Goal: Information Seeking & Learning: Learn about a topic

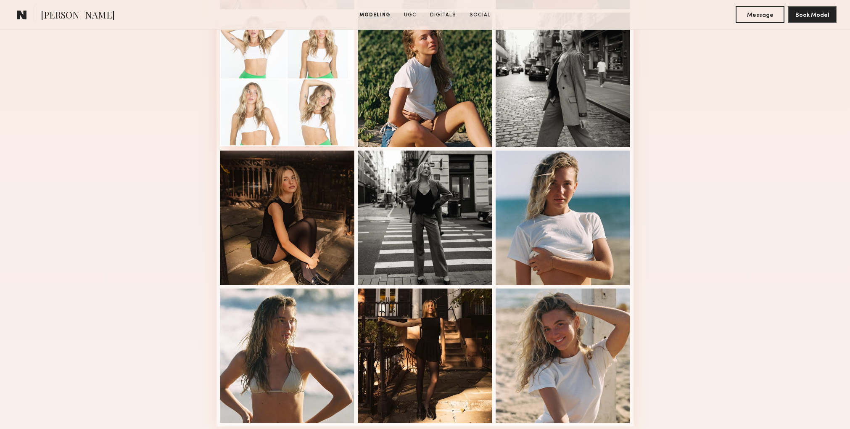
scroll to position [373, 0]
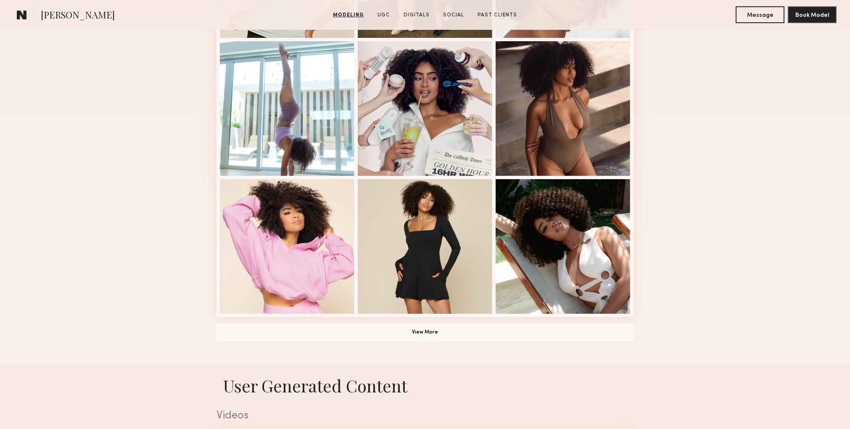
scroll to position [483, 0]
click at [440, 330] on button "View More" at bounding box center [424, 331] width 417 height 17
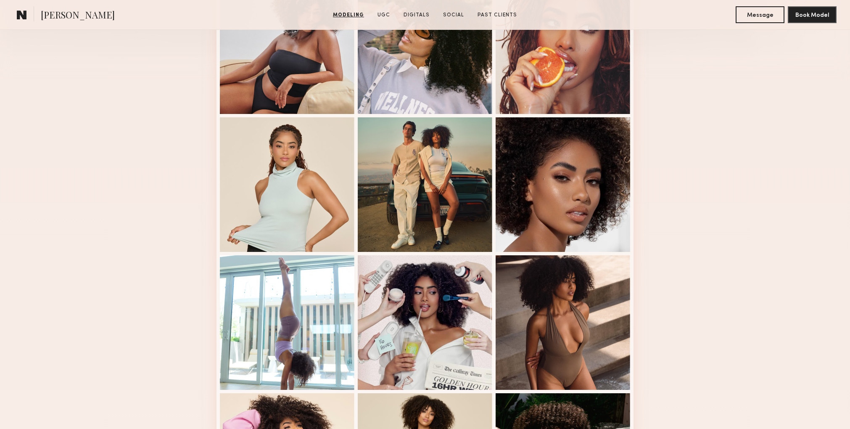
scroll to position [265, 0]
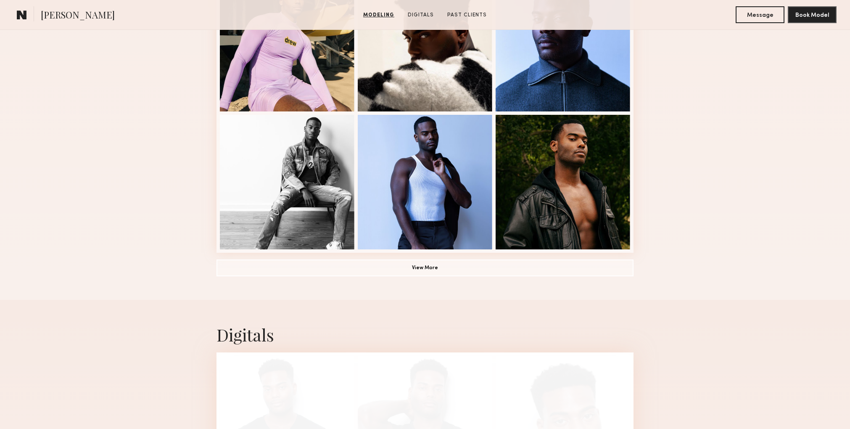
scroll to position [549, 0]
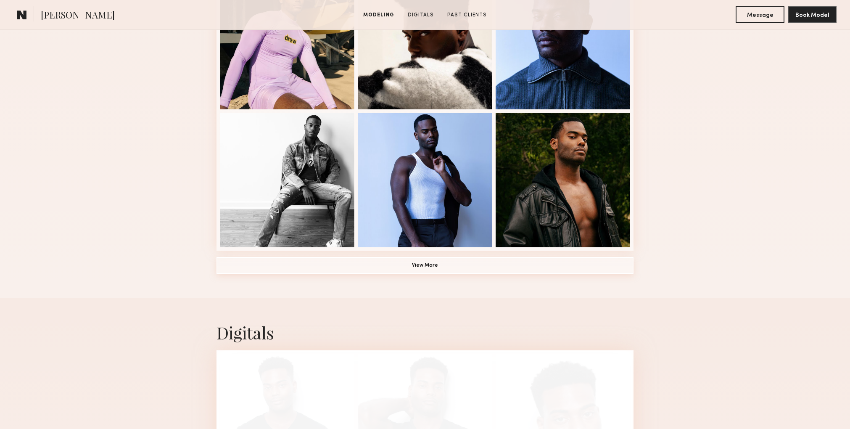
click at [401, 263] on button "View More" at bounding box center [424, 265] width 417 height 17
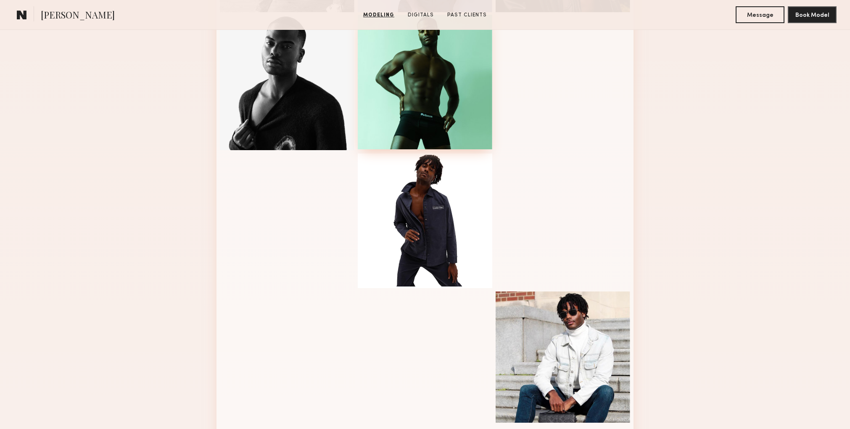
scroll to position [785, 0]
